Goal: Check status: Check status

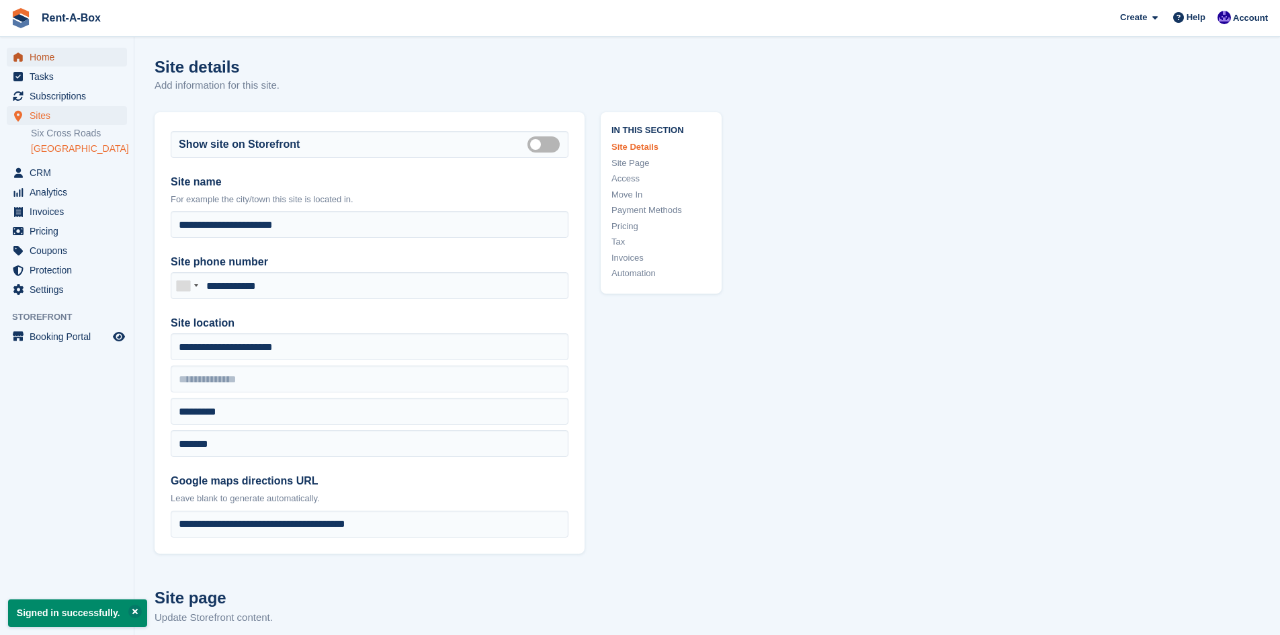
click at [52, 60] on span "Home" at bounding box center [70, 57] width 81 height 19
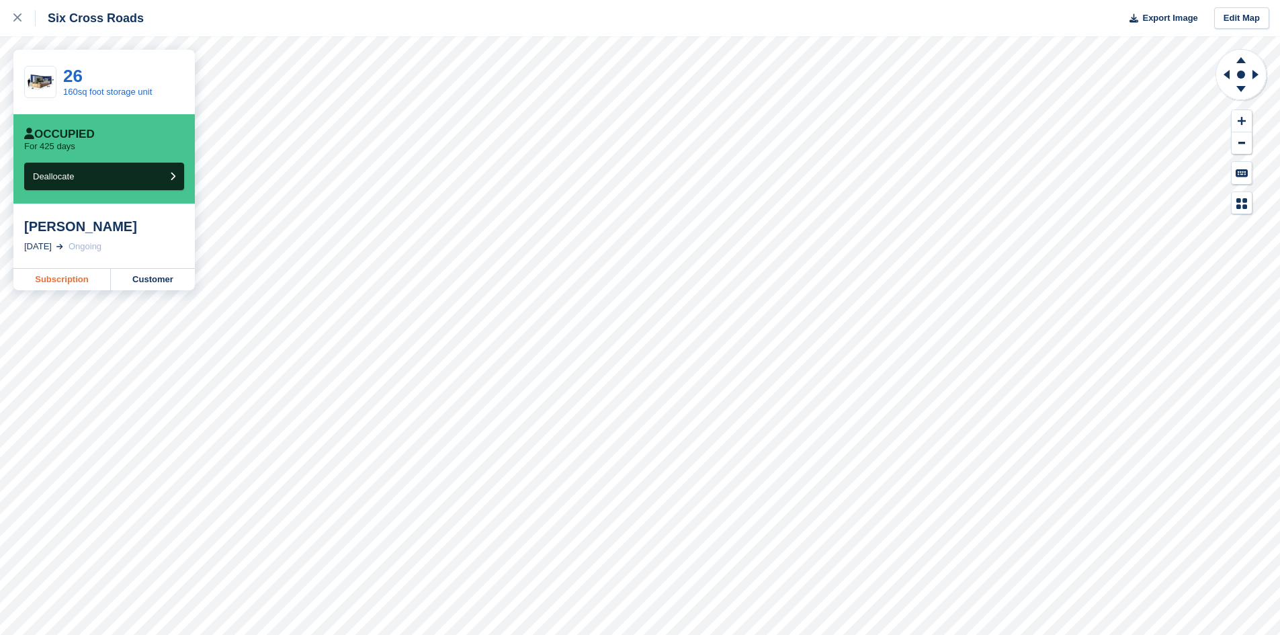
click at [52, 288] on link "Subscription" at bounding box center [61, 280] width 97 height 22
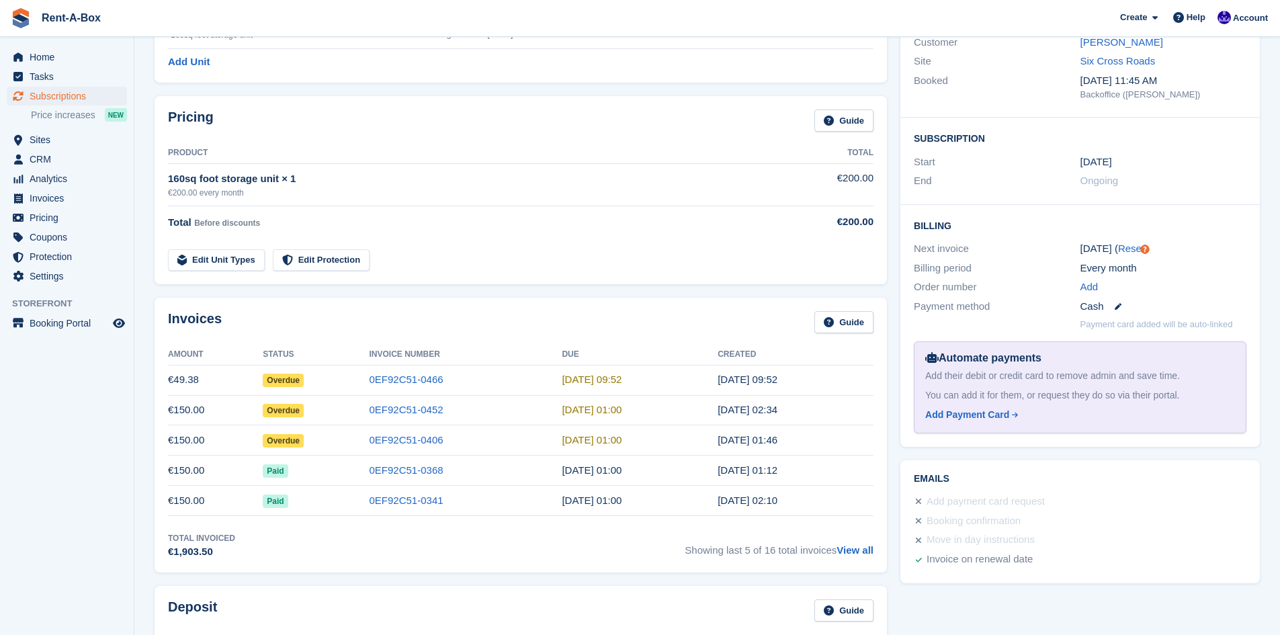
scroll to position [151, 0]
